Goal: Task Accomplishment & Management: Manage account settings

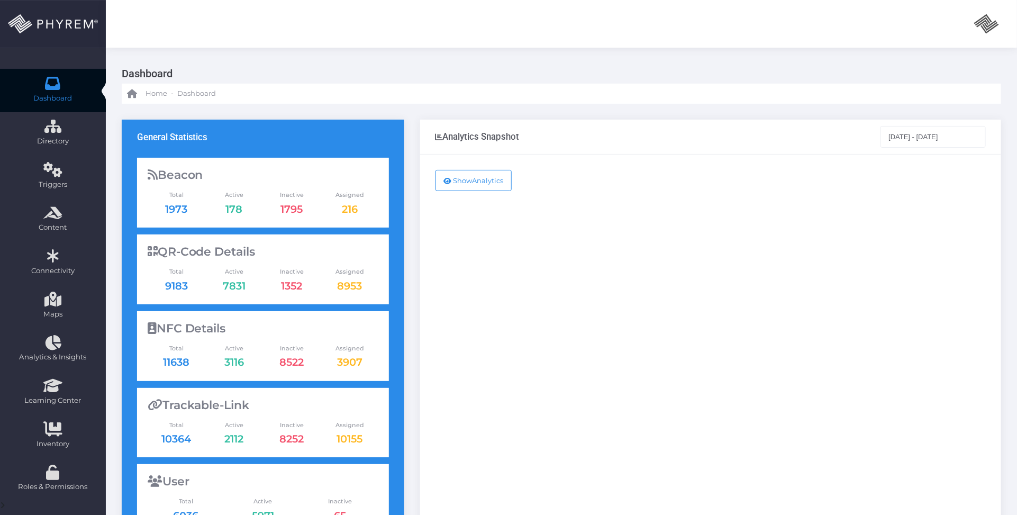
click at [57, 83] on icon at bounding box center [53, 83] width 19 height 0
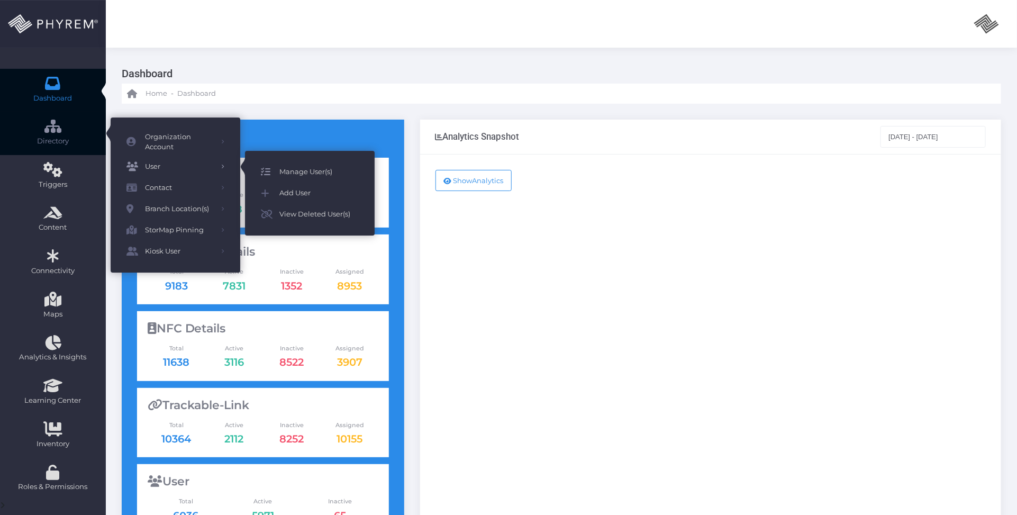
click at [297, 165] on span "Manage User(s)" at bounding box center [318, 172] width 79 height 14
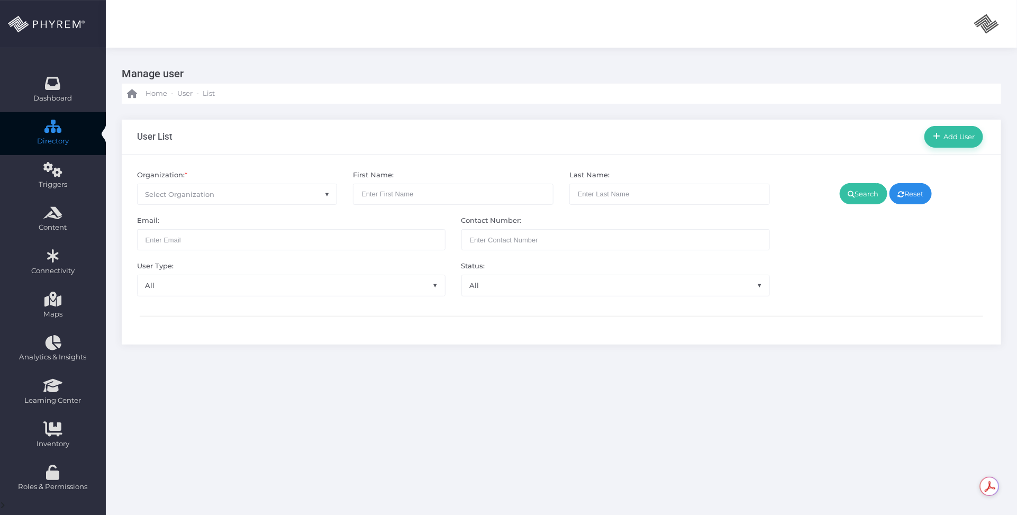
click at [252, 198] on span "Select Organization" at bounding box center [238, 194] width 200 height 20
type input "p"
type input "addi"
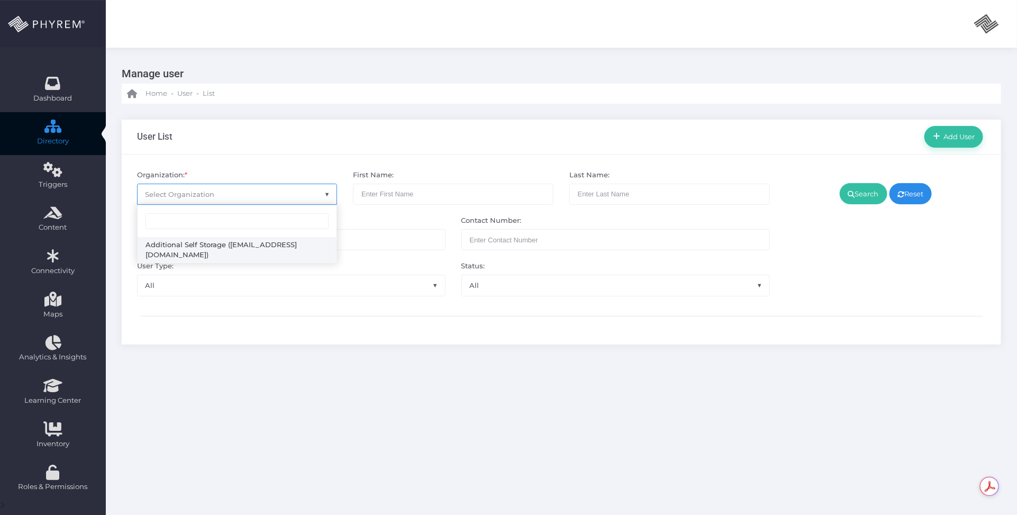
select select "4851"
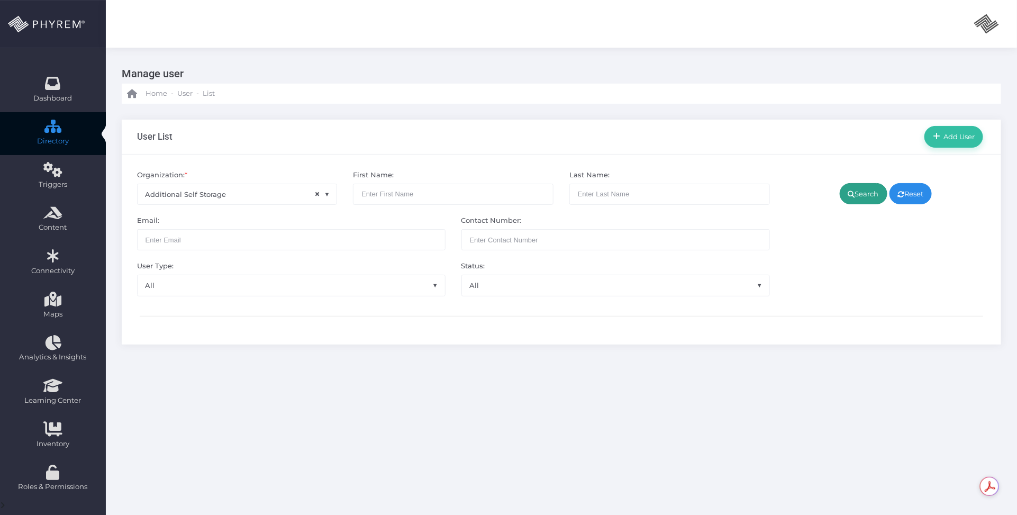
click at [844, 194] on link "Search" at bounding box center [864, 193] width 48 height 21
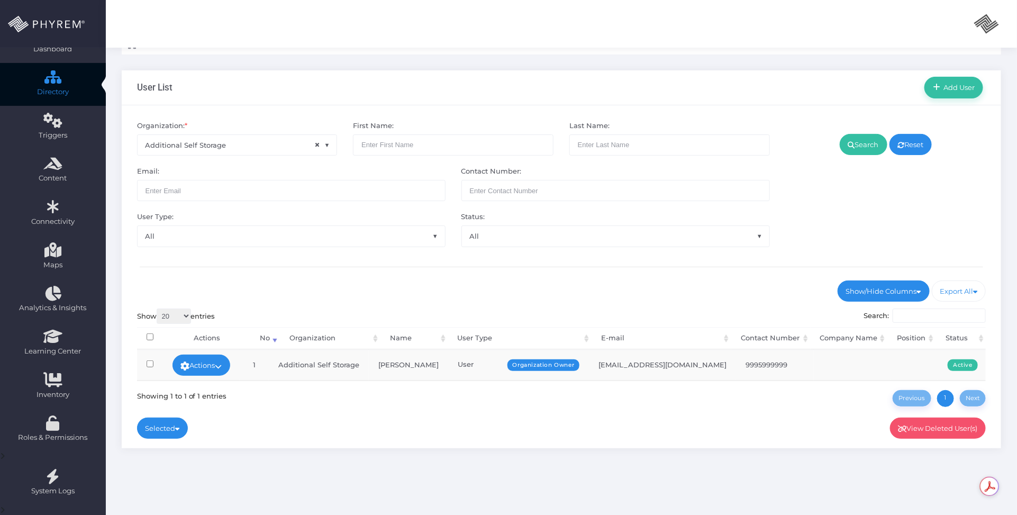
scroll to position [115, 0]
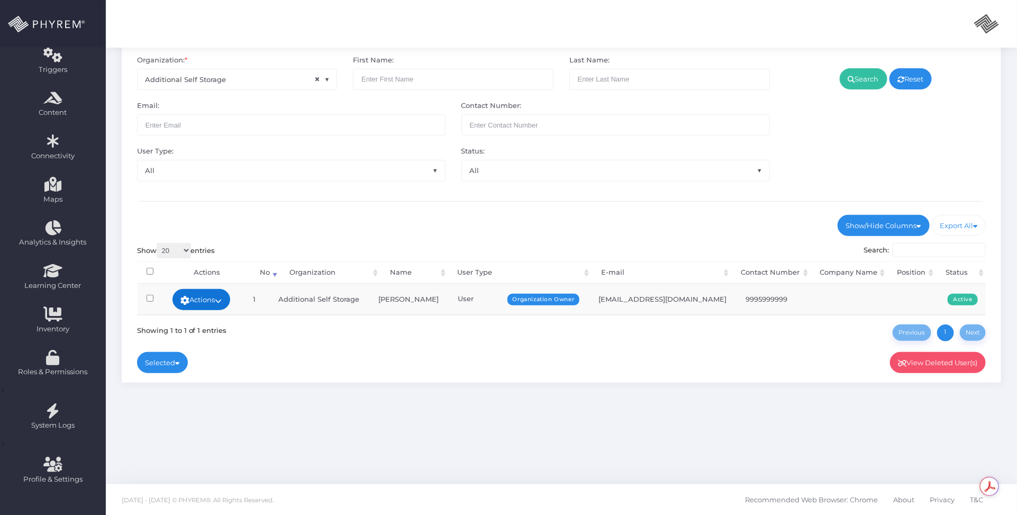
click at [231, 290] on td "Actions Edit Deactivate Delete Add Notes Sign In" at bounding box center [201, 299] width 77 height 30
click at [222, 301] on icon at bounding box center [218, 301] width 7 height 0
click at [215, 377] on link "Sign In" at bounding box center [204, 380] width 69 height 20
